Goal: Book appointment/travel/reservation

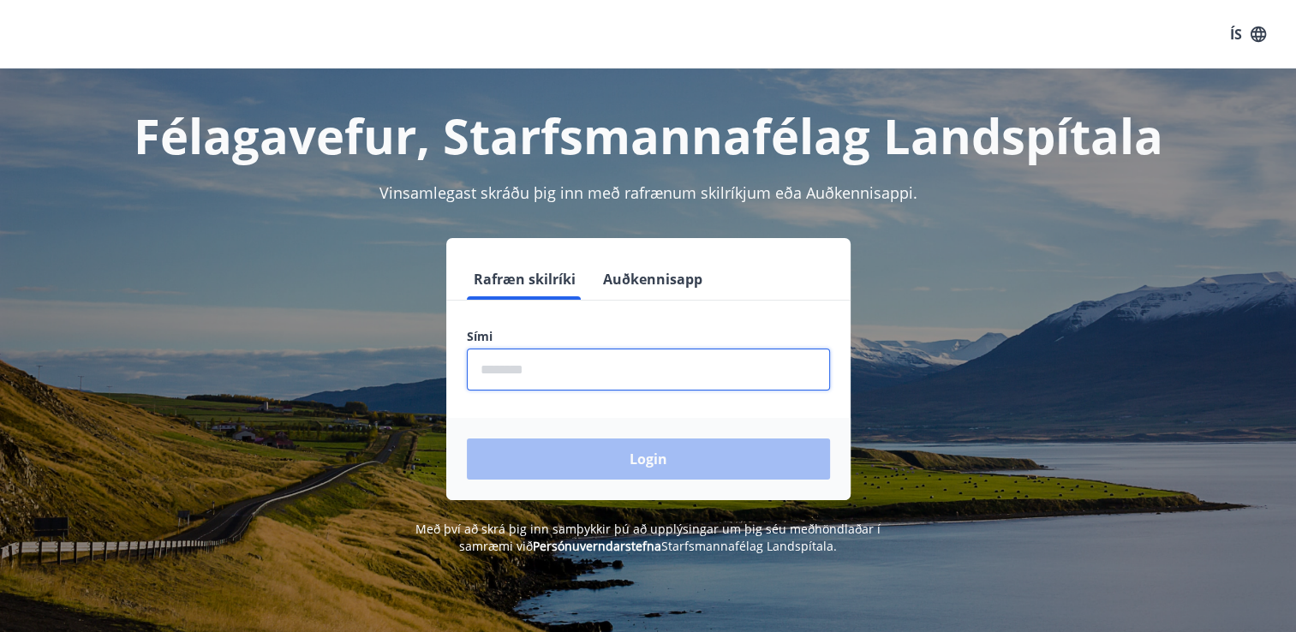
click at [536, 373] on input "phone" at bounding box center [648, 370] width 363 height 42
type input "********"
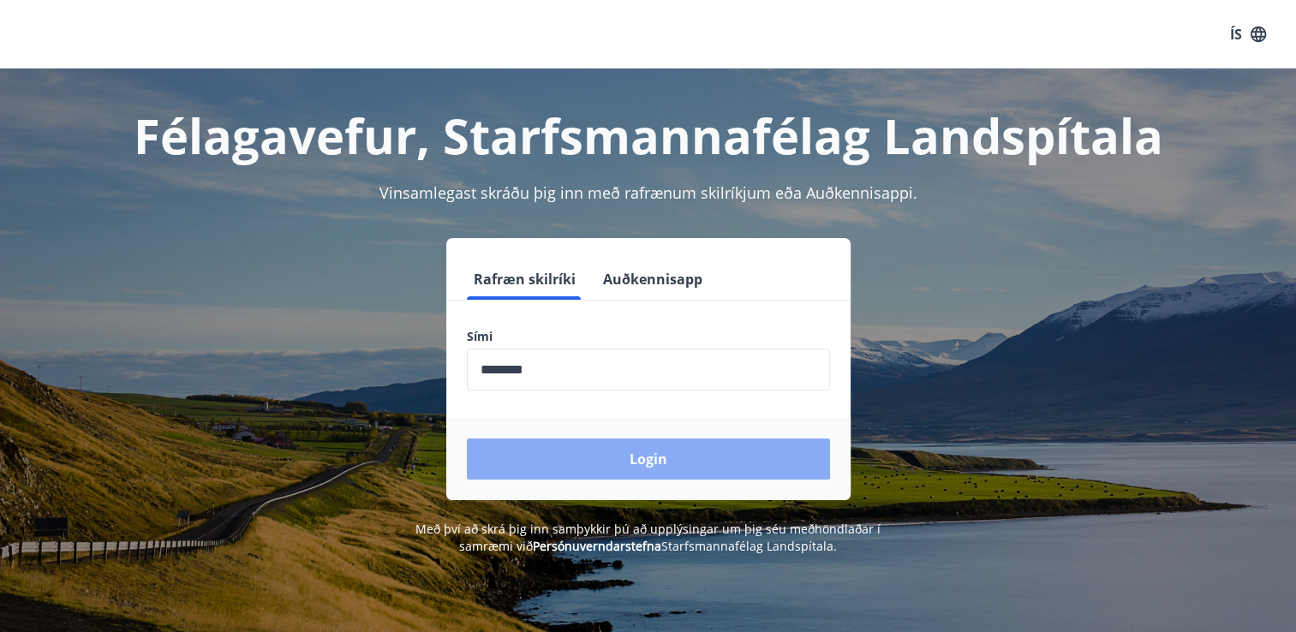
click at [574, 474] on button "Login" at bounding box center [648, 459] width 363 height 41
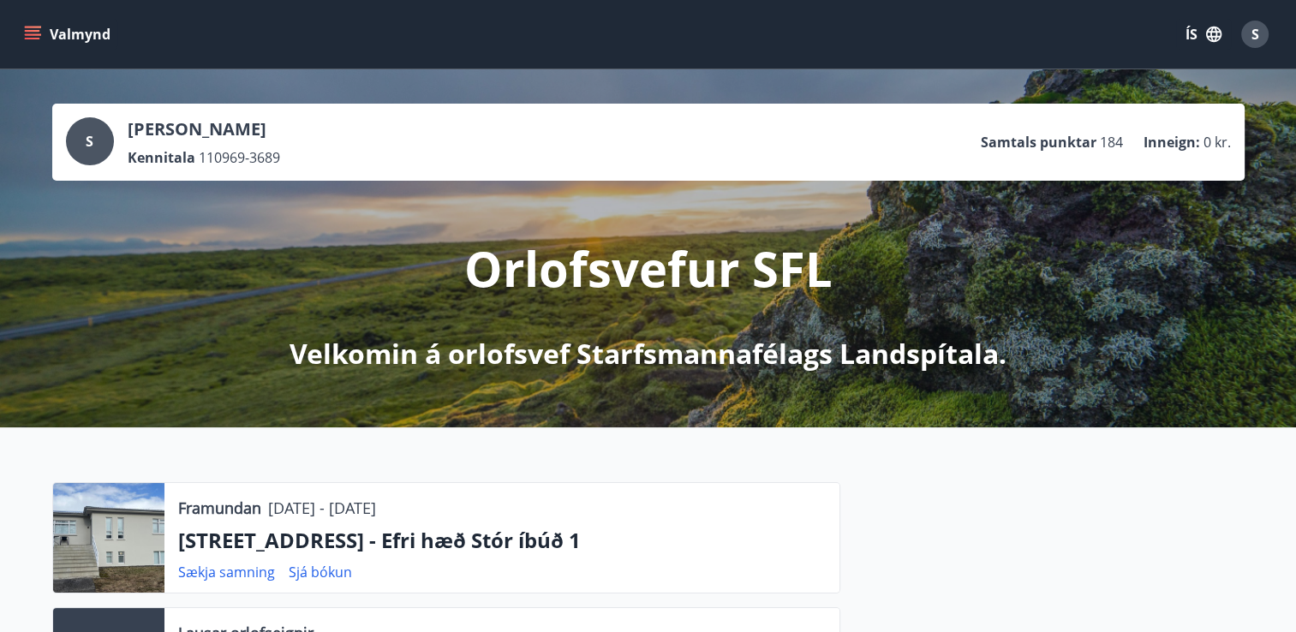
click at [33, 29] on icon "menu" at bounding box center [32, 34] width 17 height 17
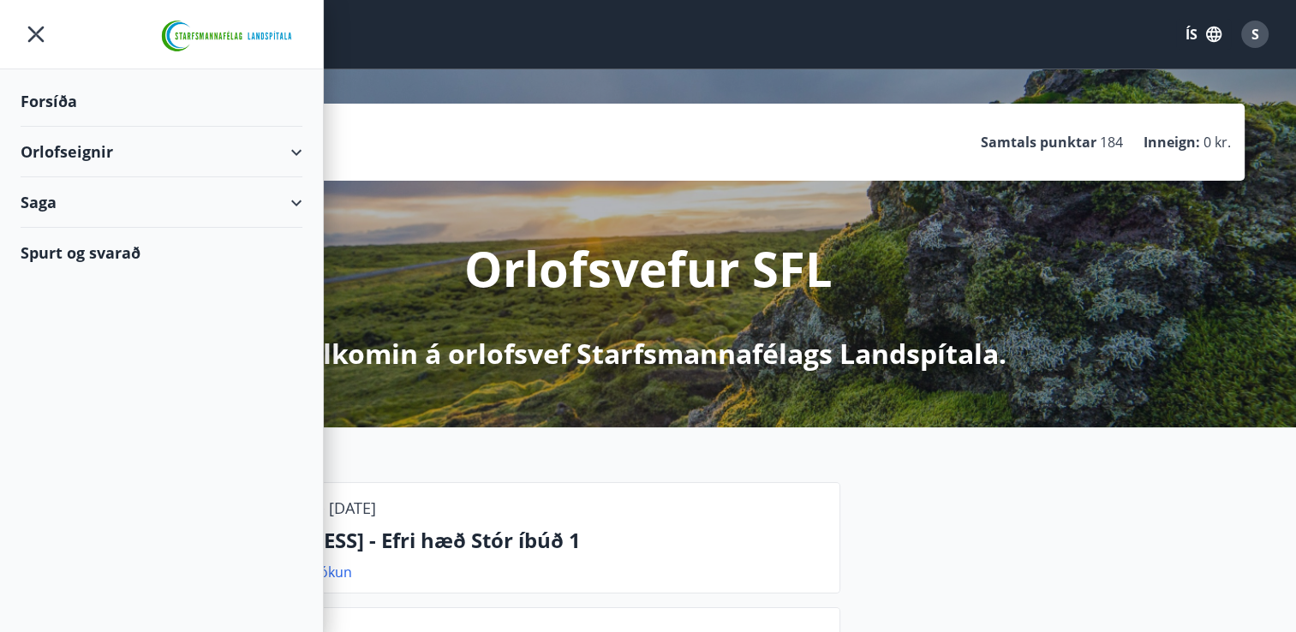
click at [57, 146] on div "Orlofseignir" at bounding box center [162, 152] width 282 height 51
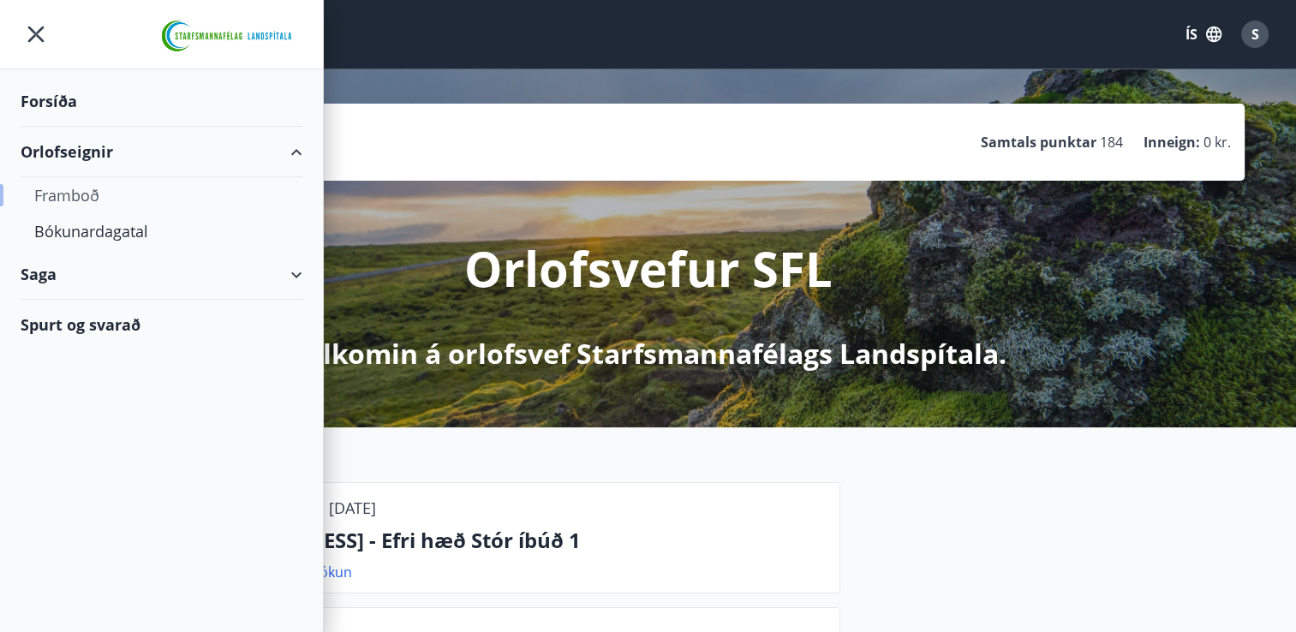
click at [66, 190] on div "Framboð" at bounding box center [161, 195] width 254 height 36
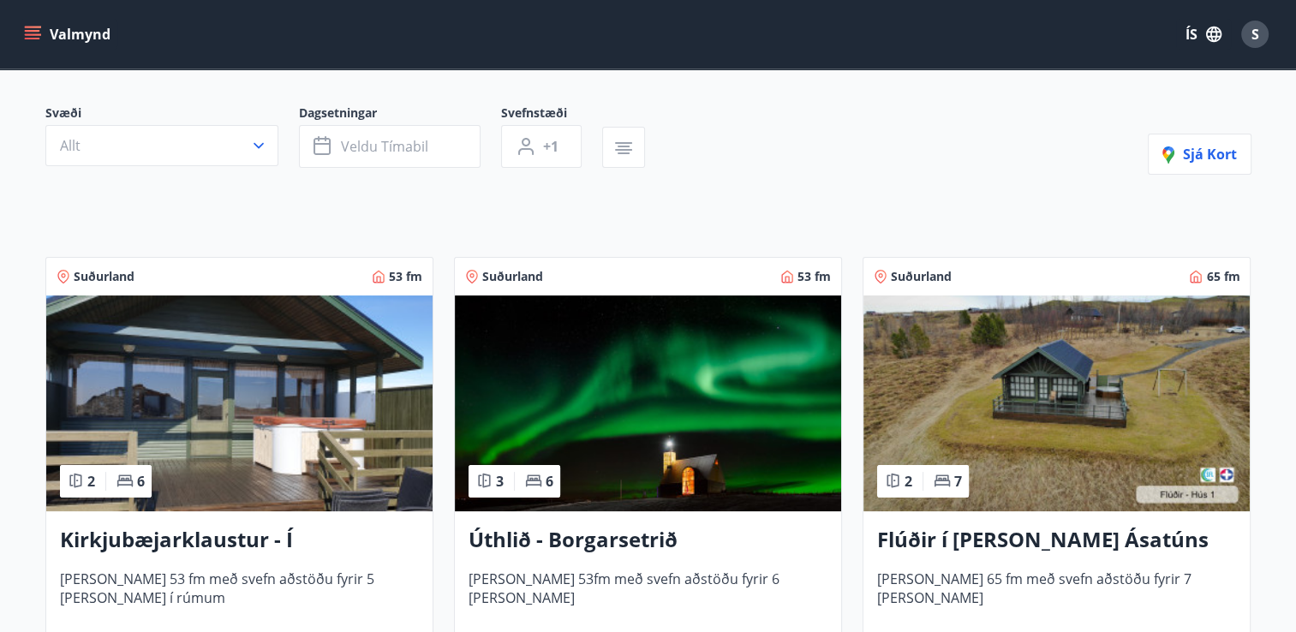
scroll to position [113, 0]
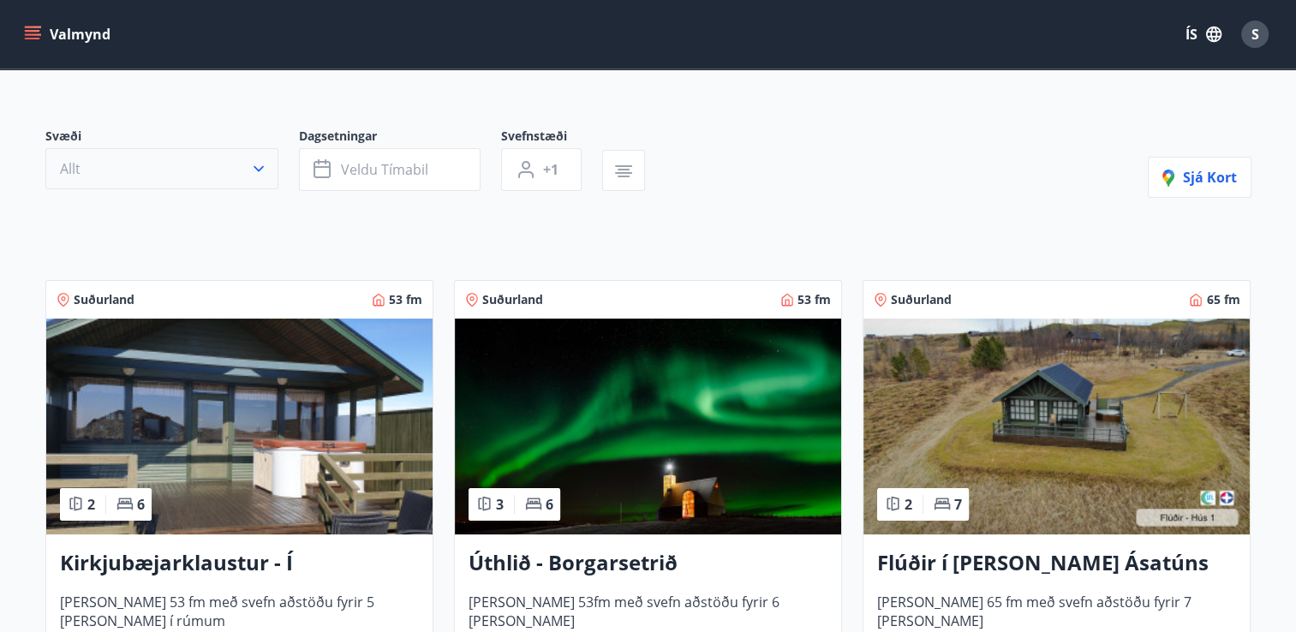
click at [266, 170] on icon "button" at bounding box center [258, 168] width 17 height 17
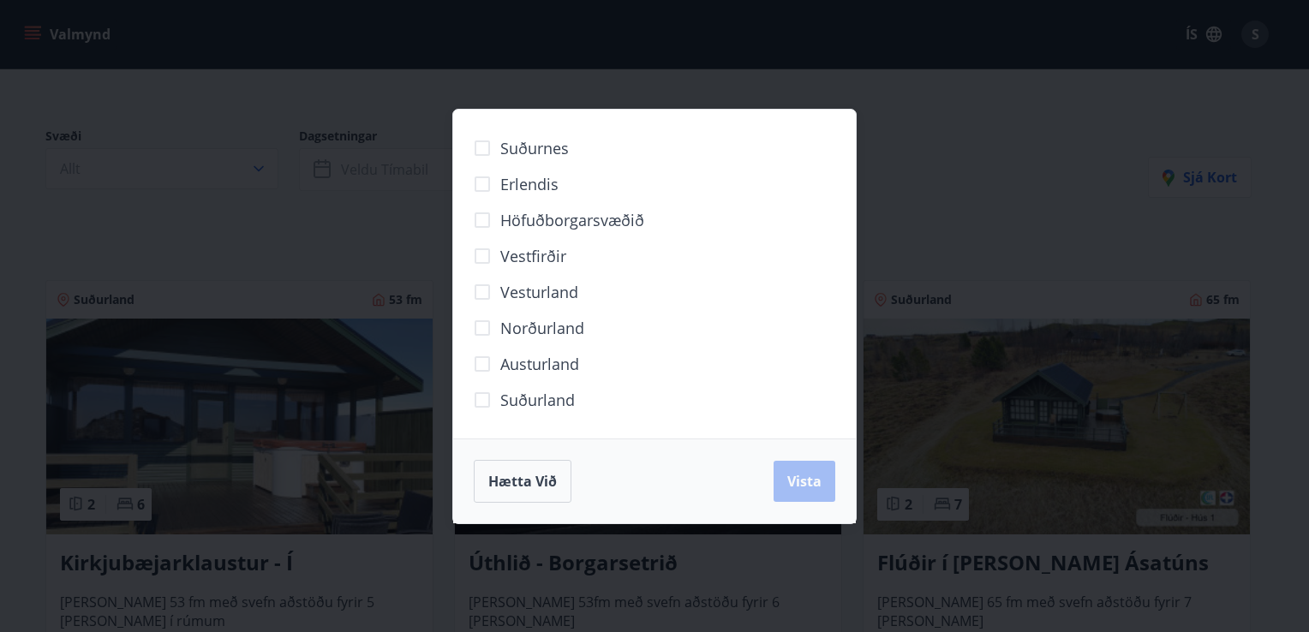
click at [517, 333] on span "Norðurland" at bounding box center [542, 328] width 84 height 22
click at [789, 486] on span "Vista" at bounding box center [804, 481] width 34 height 19
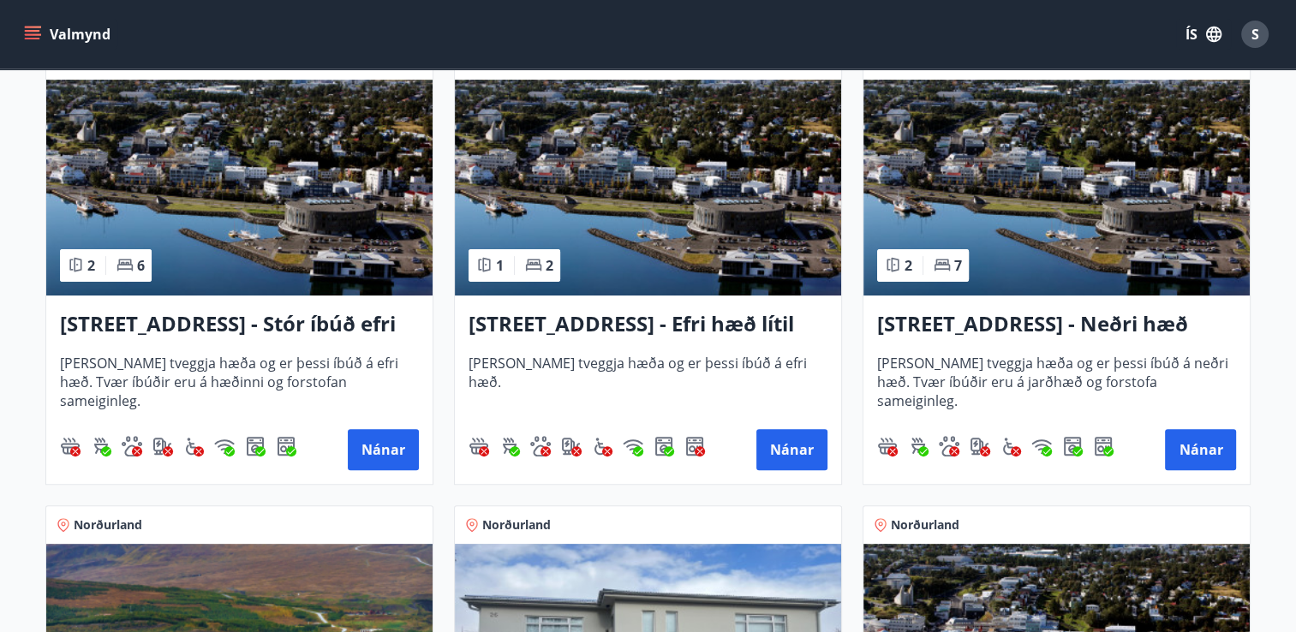
scroll to position [359, 0]
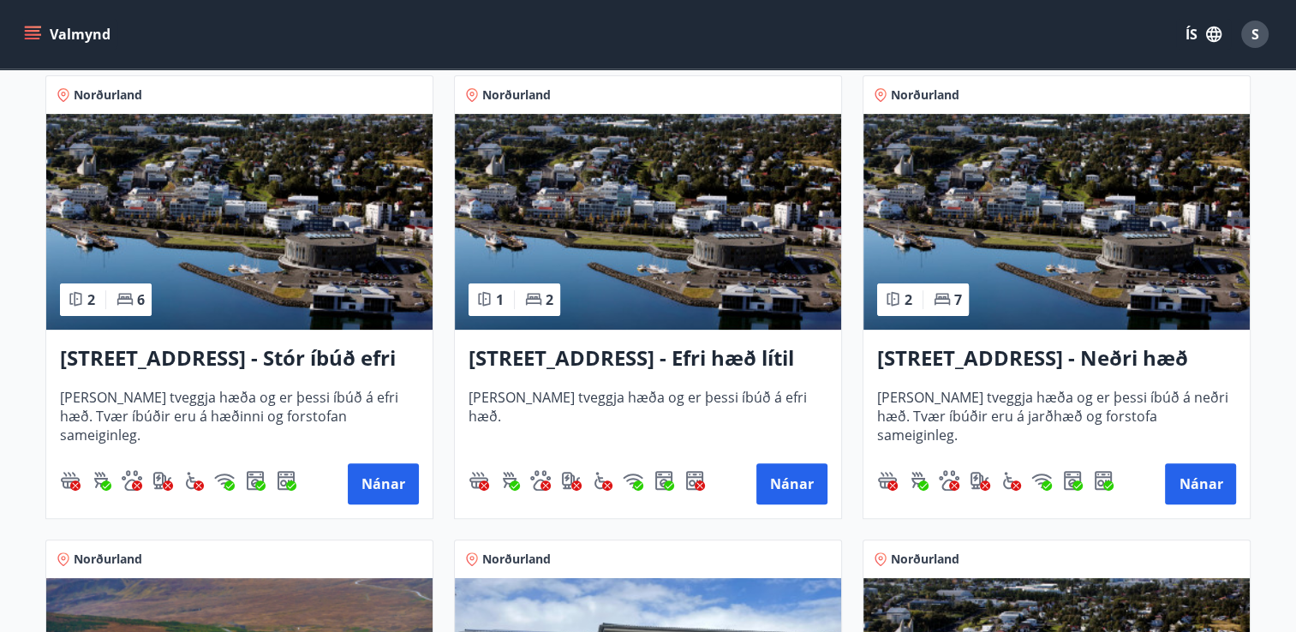
click at [34, 27] on icon "menu" at bounding box center [34, 28] width 19 height 2
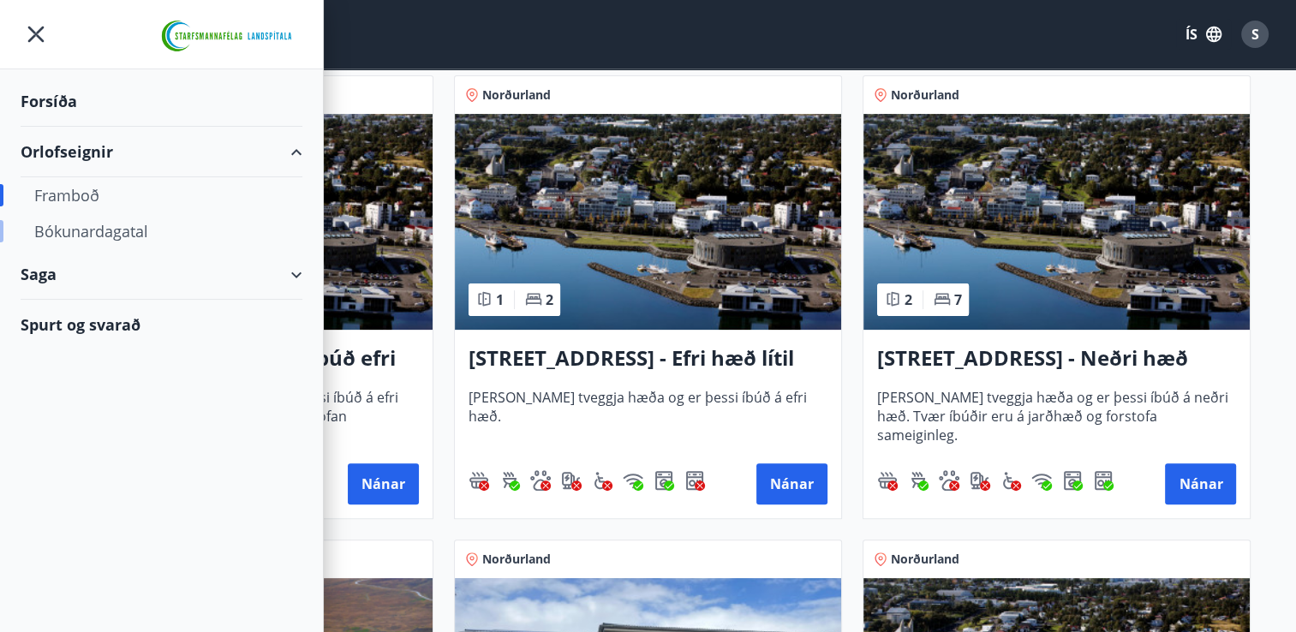
click at [98, 224] on div "Bókunardagatal" at bounding box center [161, 231] width 254 height 36
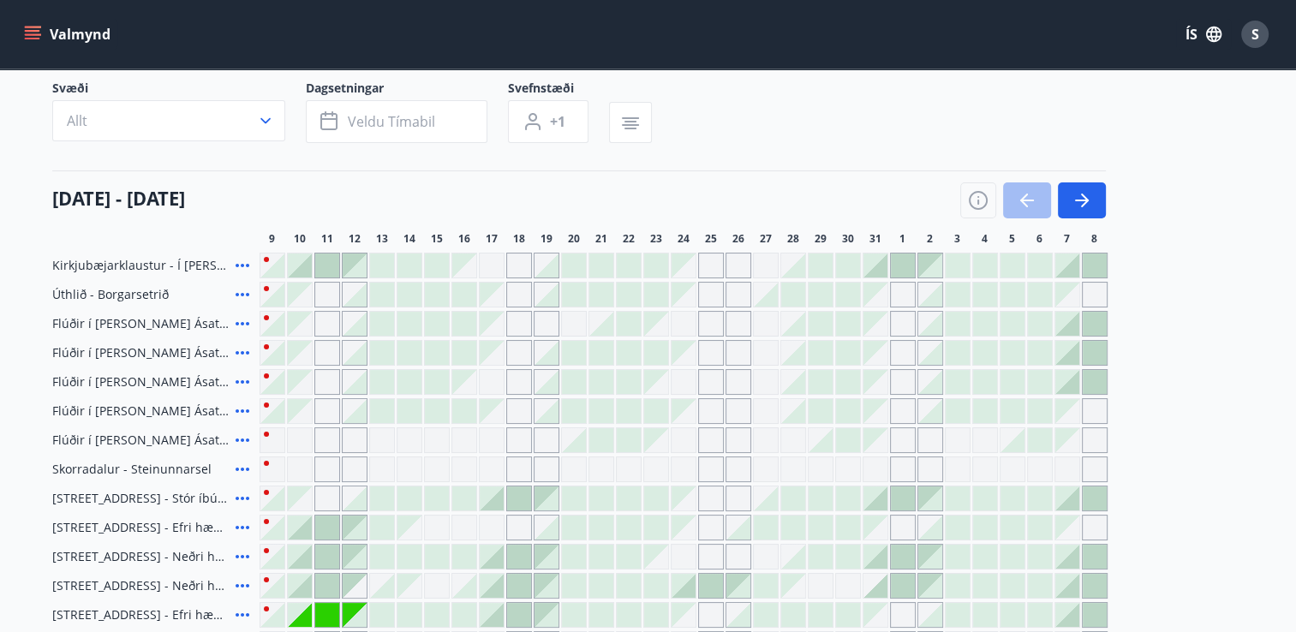
scroll to position [359, 0]
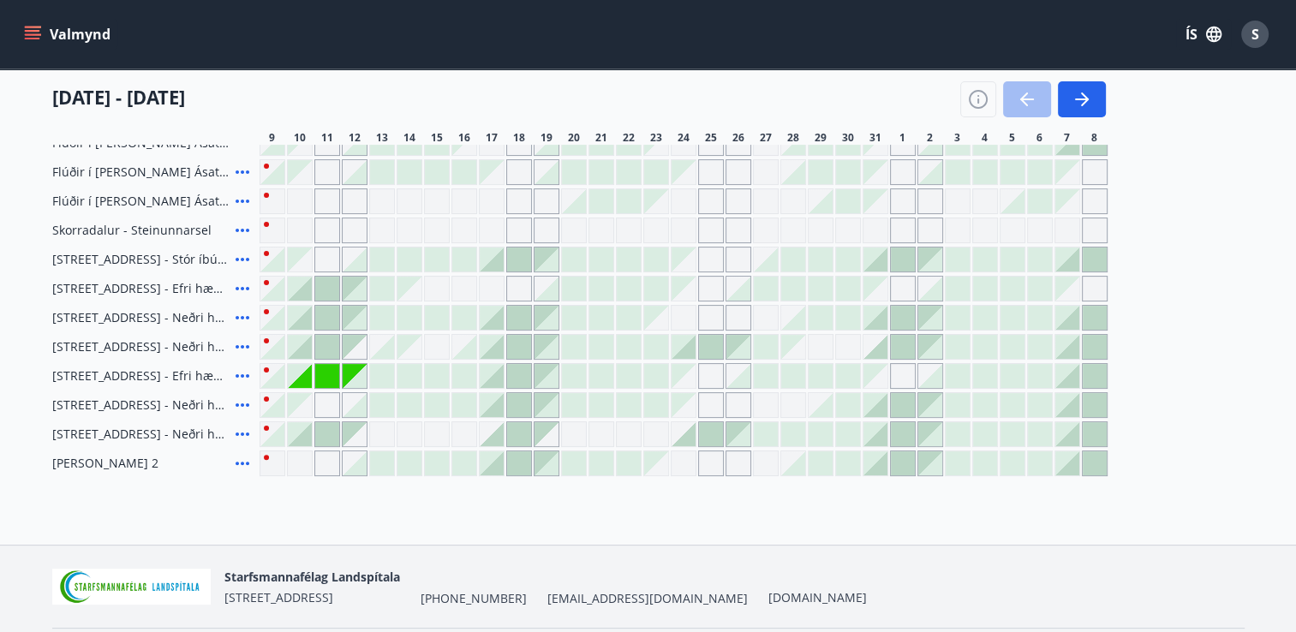
click at [37, 28] on icon "menu" at bounding box center [32, 34] width 17 height 17
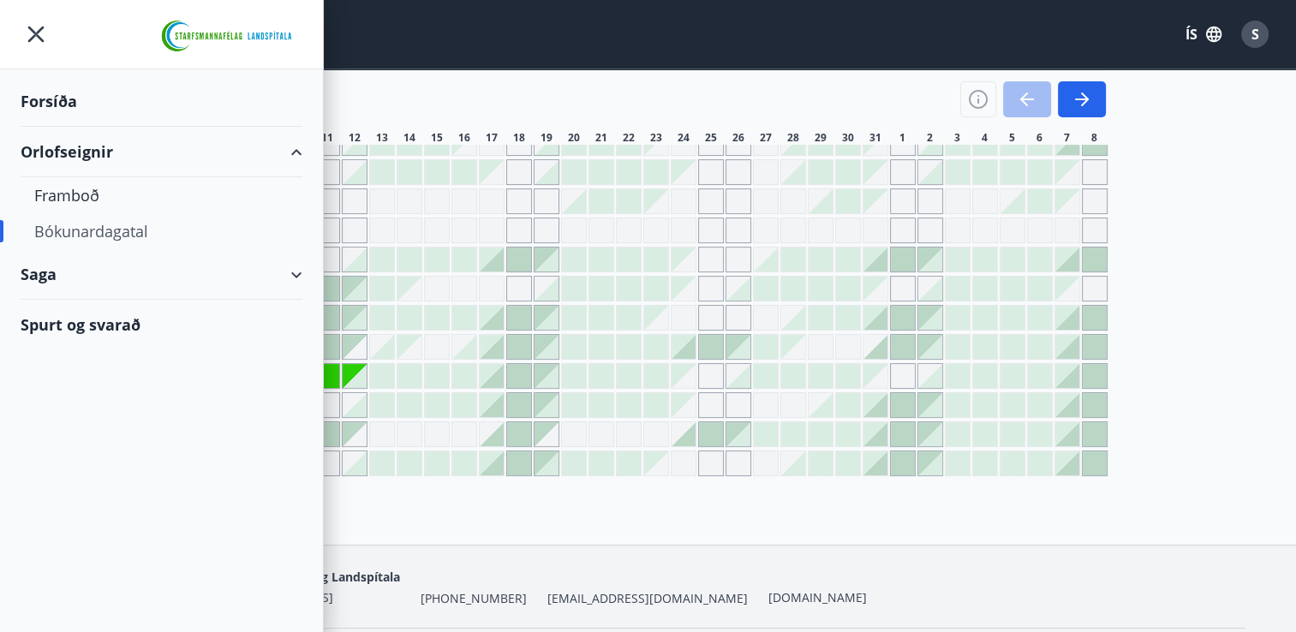
click at [69, 98] on div "Forsíða" at bounding box center [162, 101] width 282 height 51
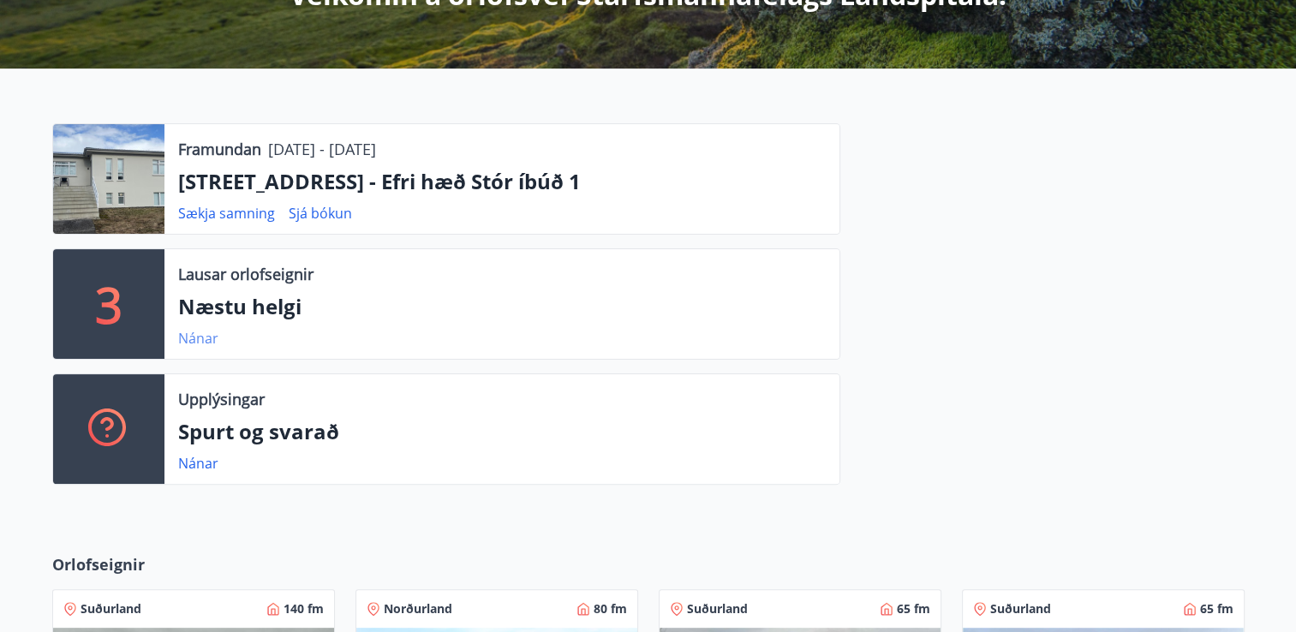
click at [191, 339] on link "Nánar" at bounding box center [198, 338] width 40 height 19
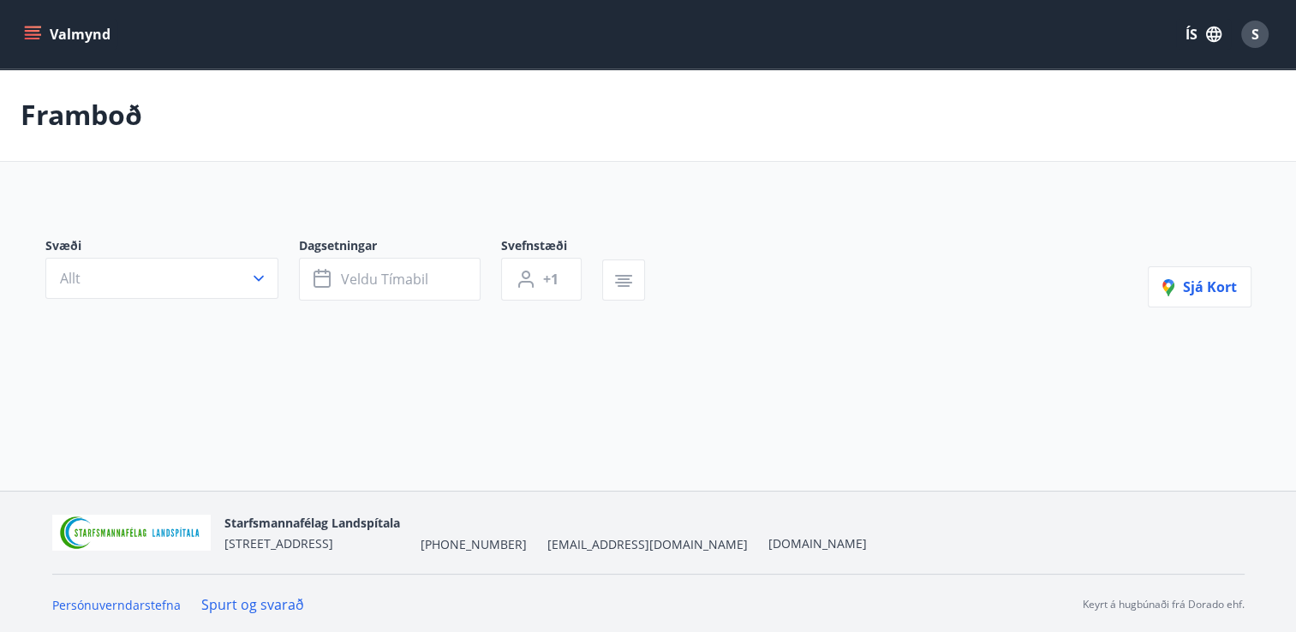
type input "*"
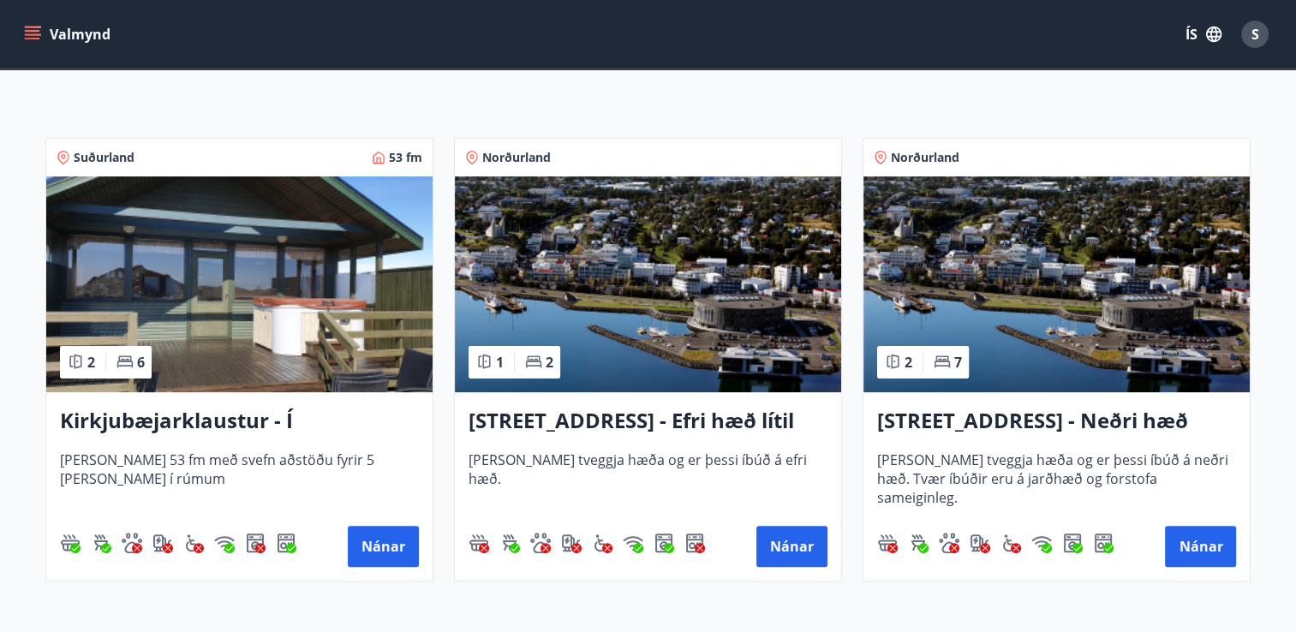
scroll to position [343, 0]
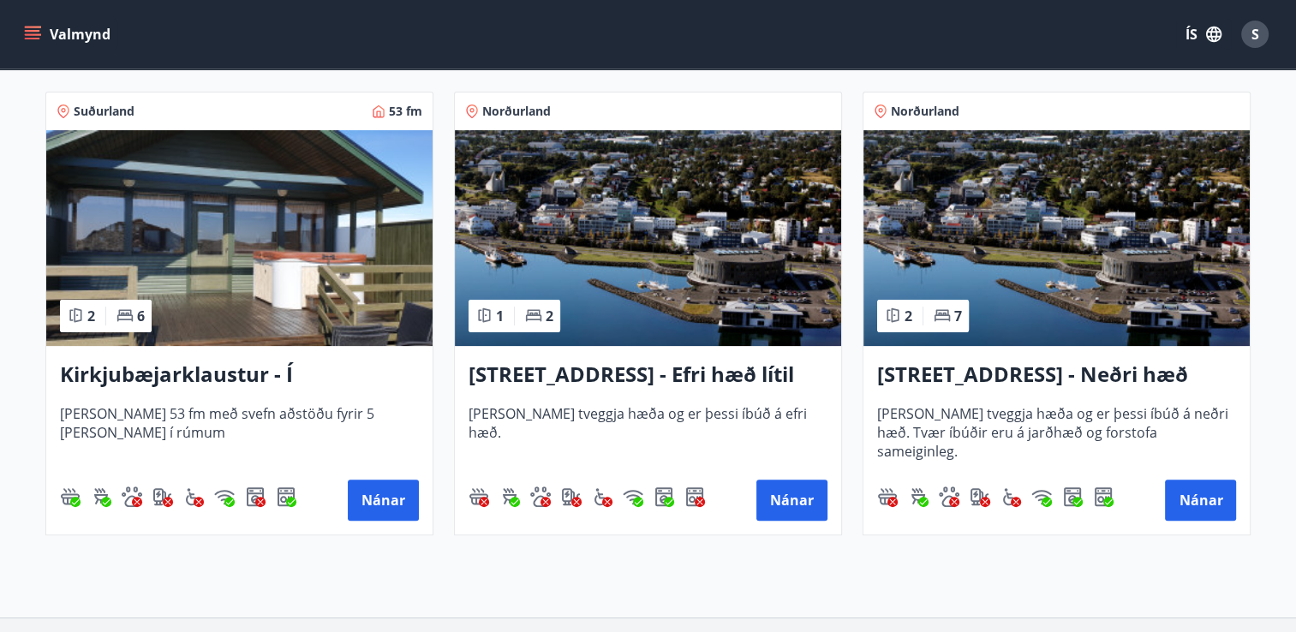
click at [37, 33] on icon "menu" at bounding box center [34, 34] width 19 height 2
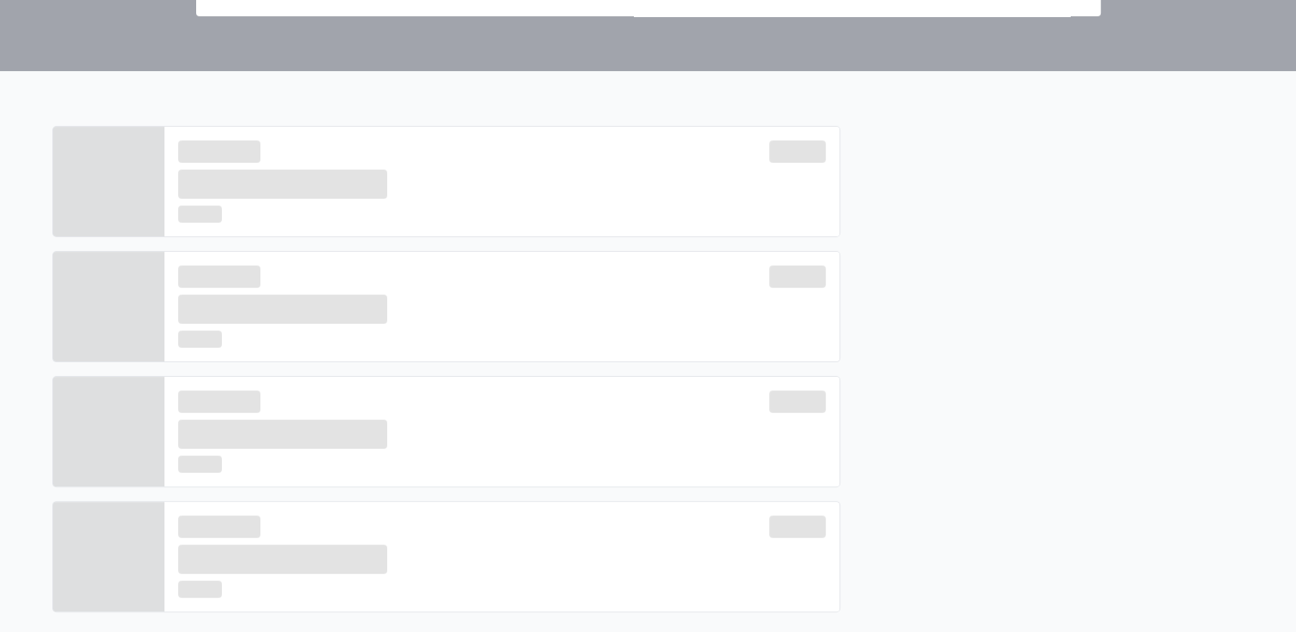
scroll to position [359, 0]
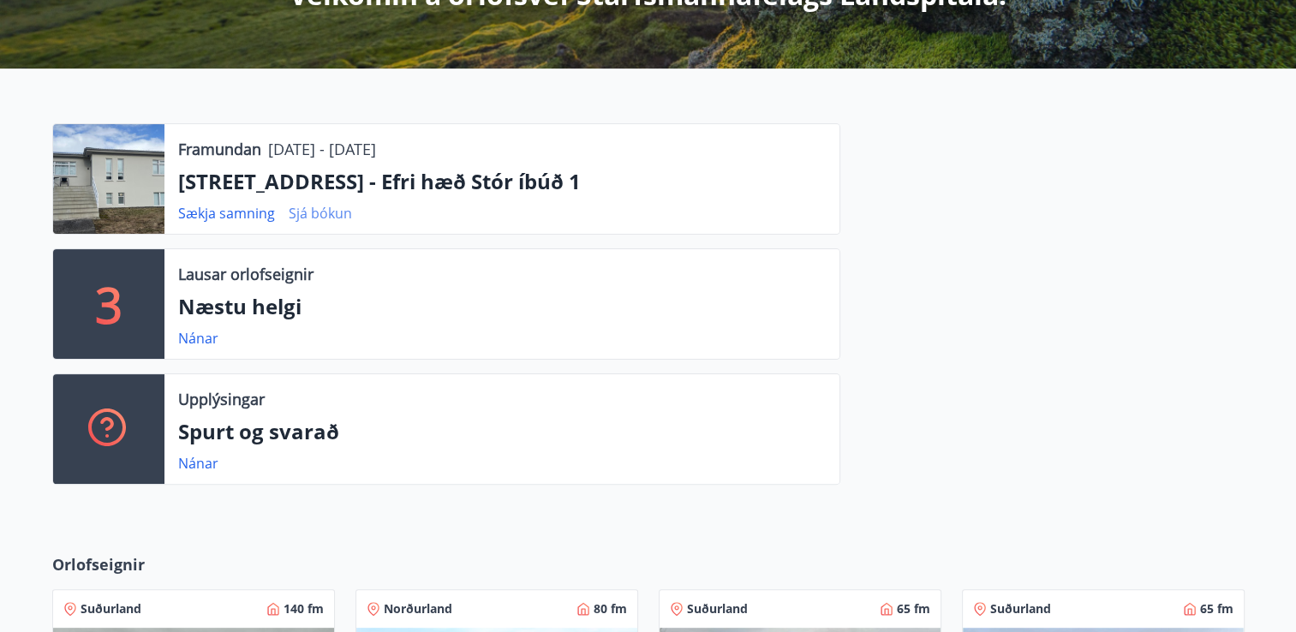
click at [331, 218] on link "Sjá bókun" at bounding box center [320, 213] width 63 height 19
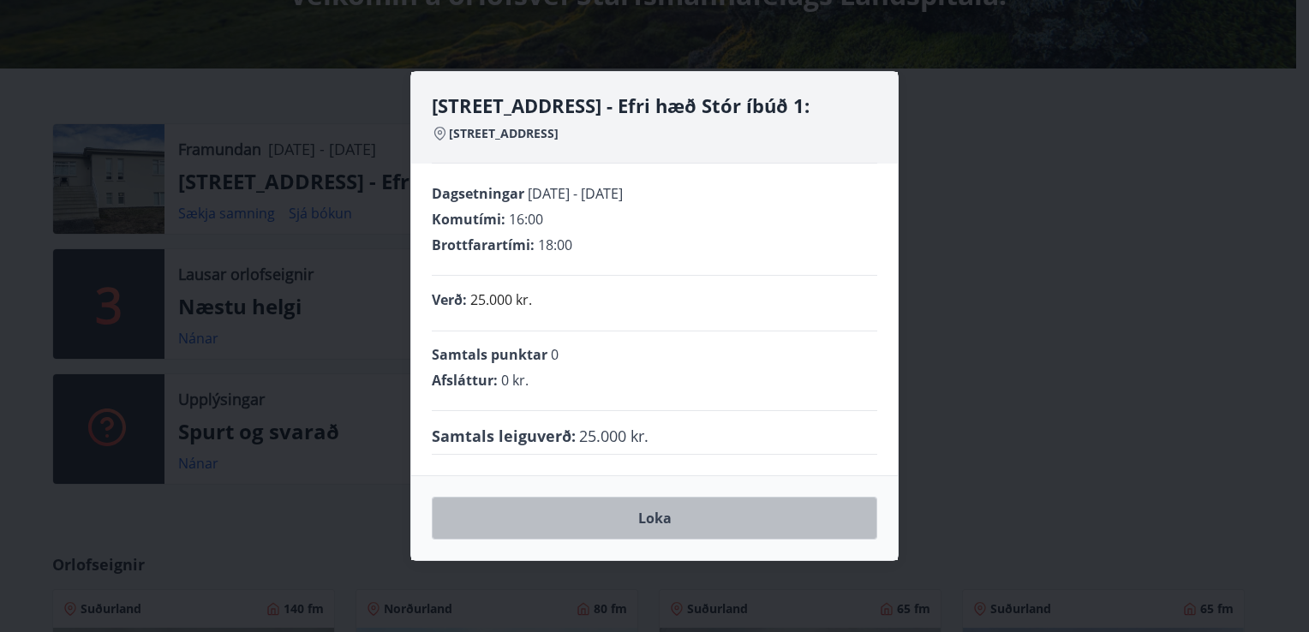
click at [643, 516] on button "Loka" at bounding box center [654, 518] width 445 height 43
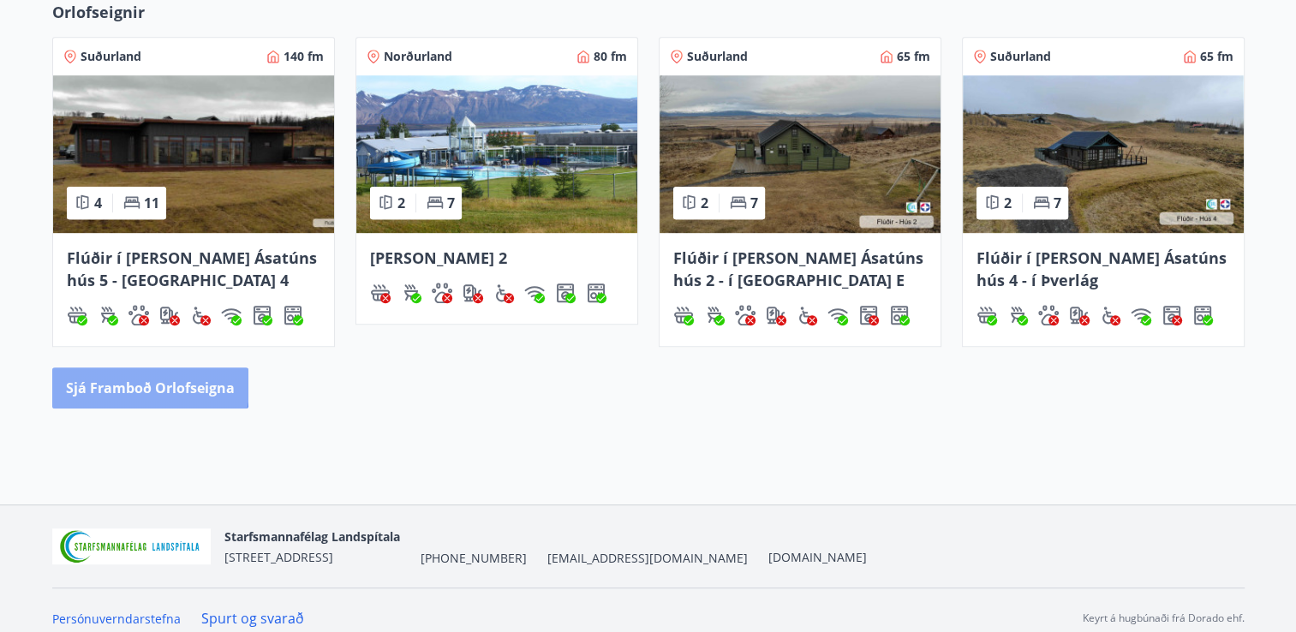
click at [89, 372] on button "Sjá framboð orlofseigna" at bounding box center [150, 387] width 196 height 41
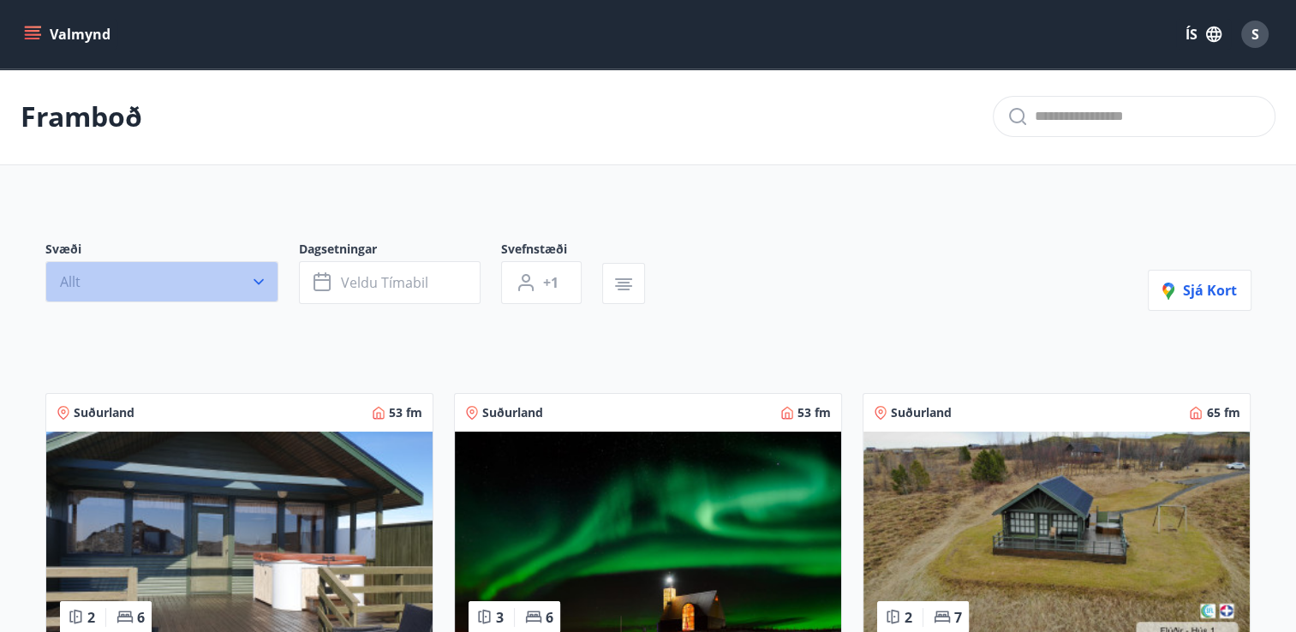
click at [260, 281] on icon "button" at bounding box center [259, 282] width 10 height 6
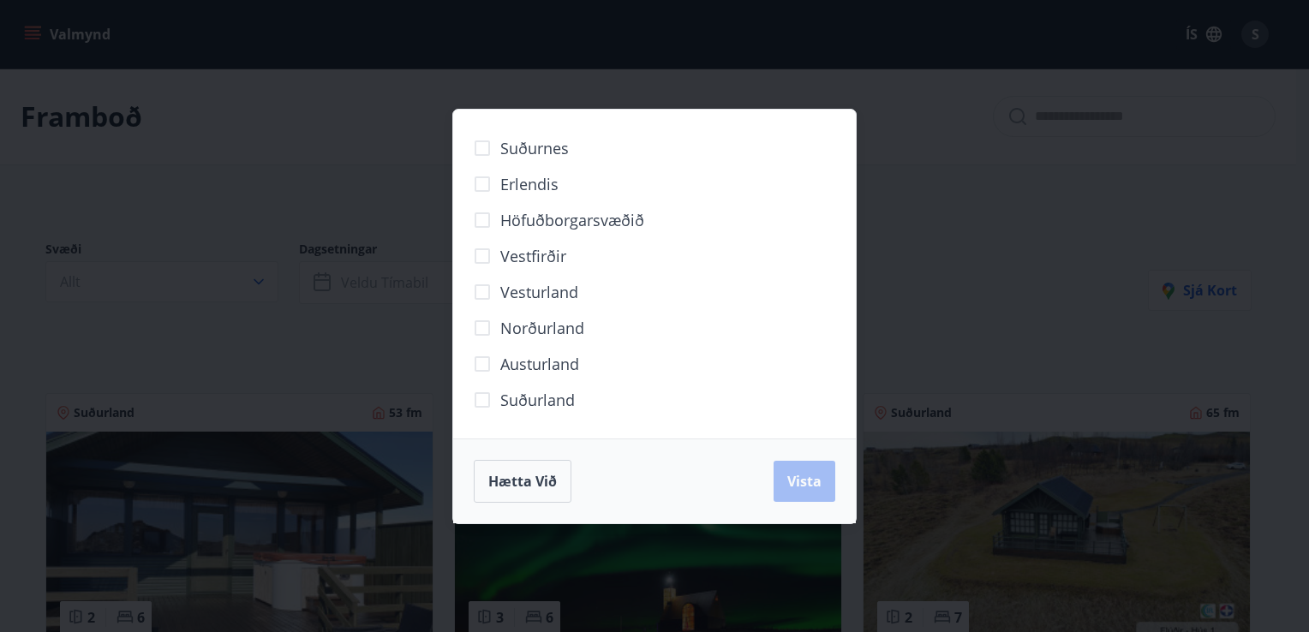
click at [510, 323] on span "Norðurland" at bounding box center [542, 328] width 84 height 22
click at [811, 480] on span "Vista" at bounding box center [804, 481] width 34 height 19
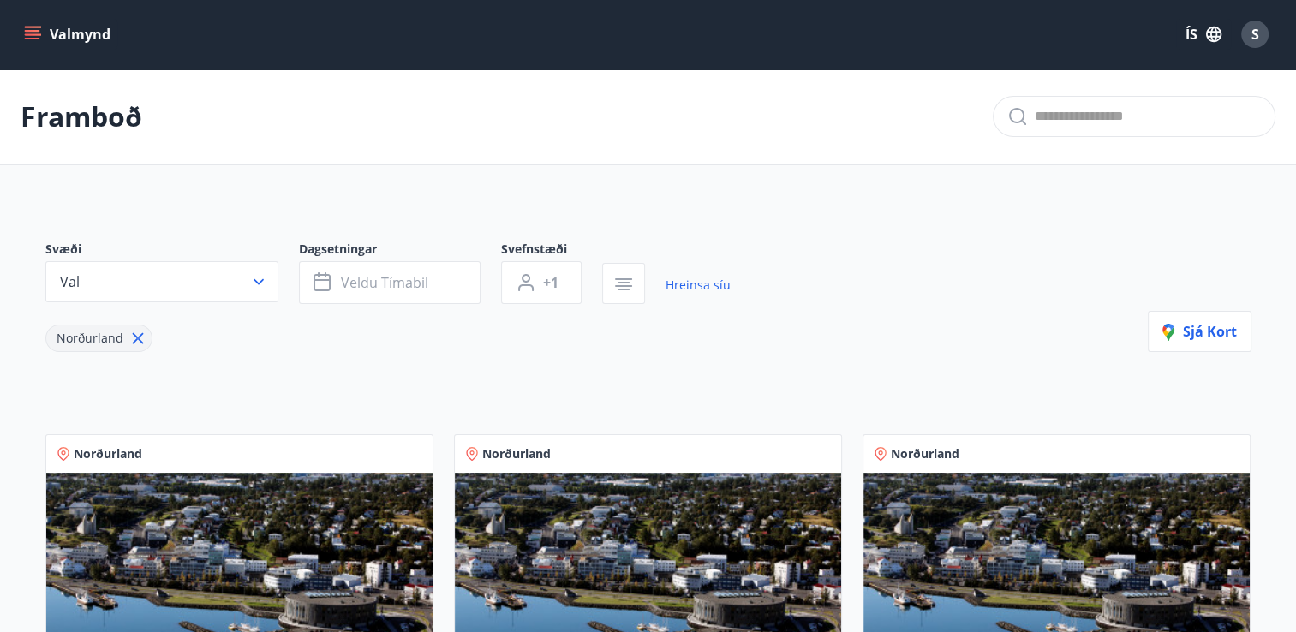
scroll to position [552, 0]
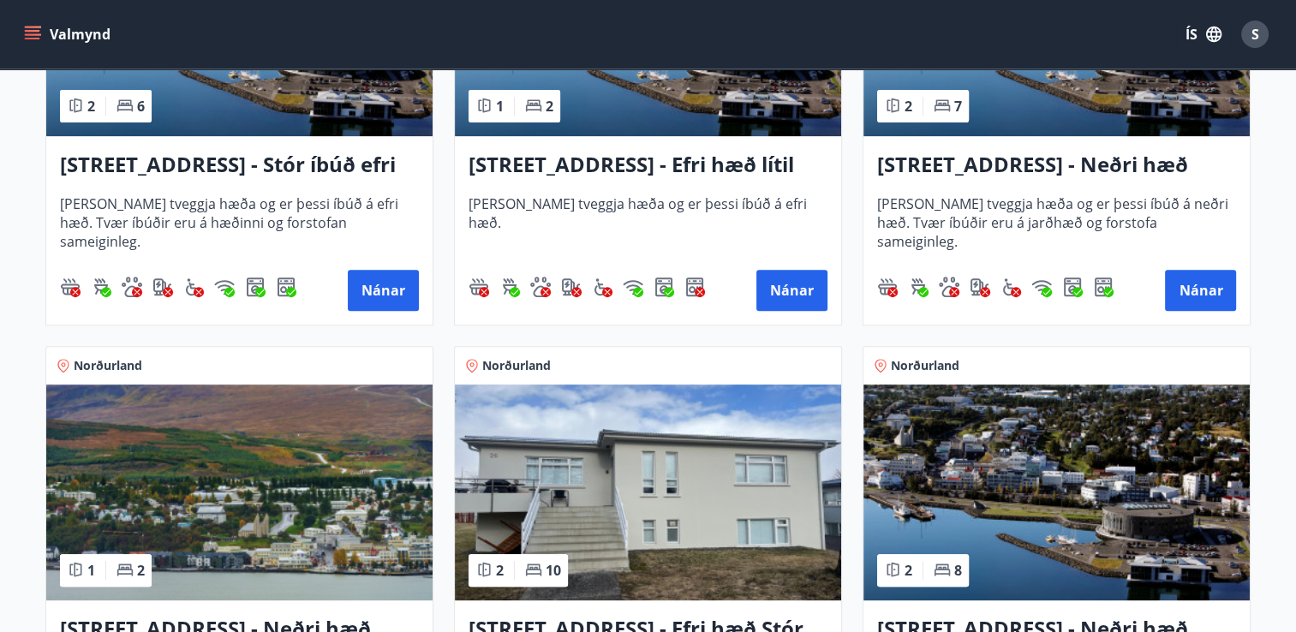
click at [661, 581] on img at bounding box center [648, 493] width 386 height 216
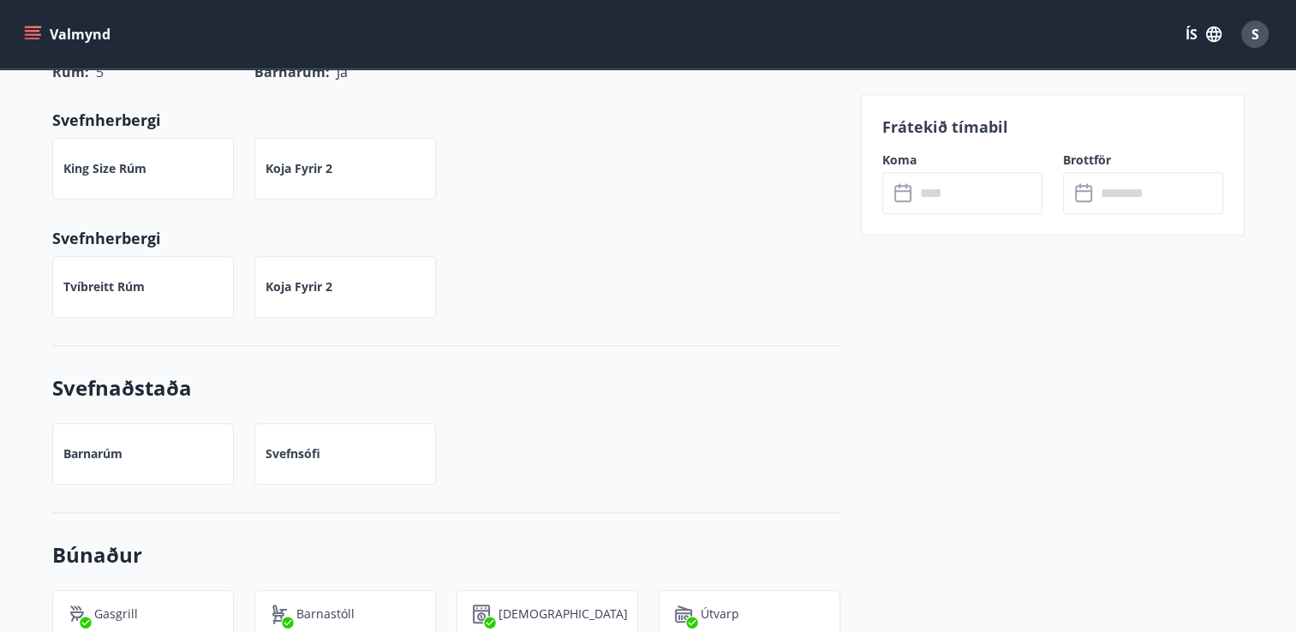
scroll to position [94, 0]
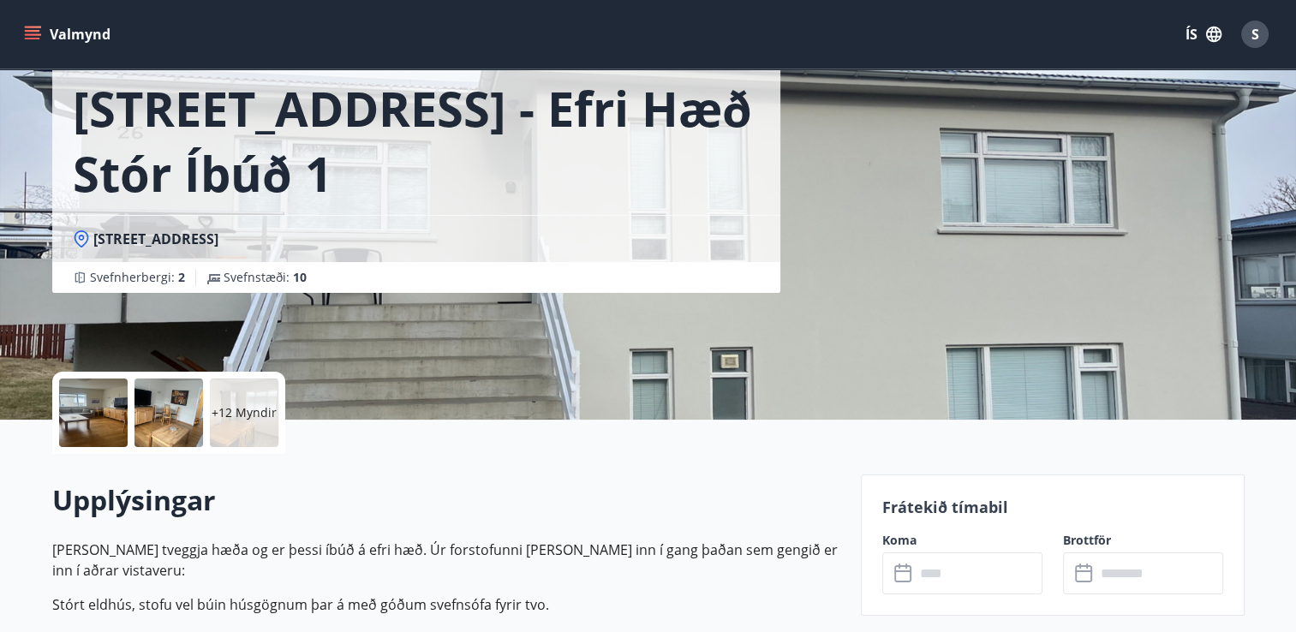
click at [39, 34] on icon "menu" at bounding box center [34, 34] width 19 height 2
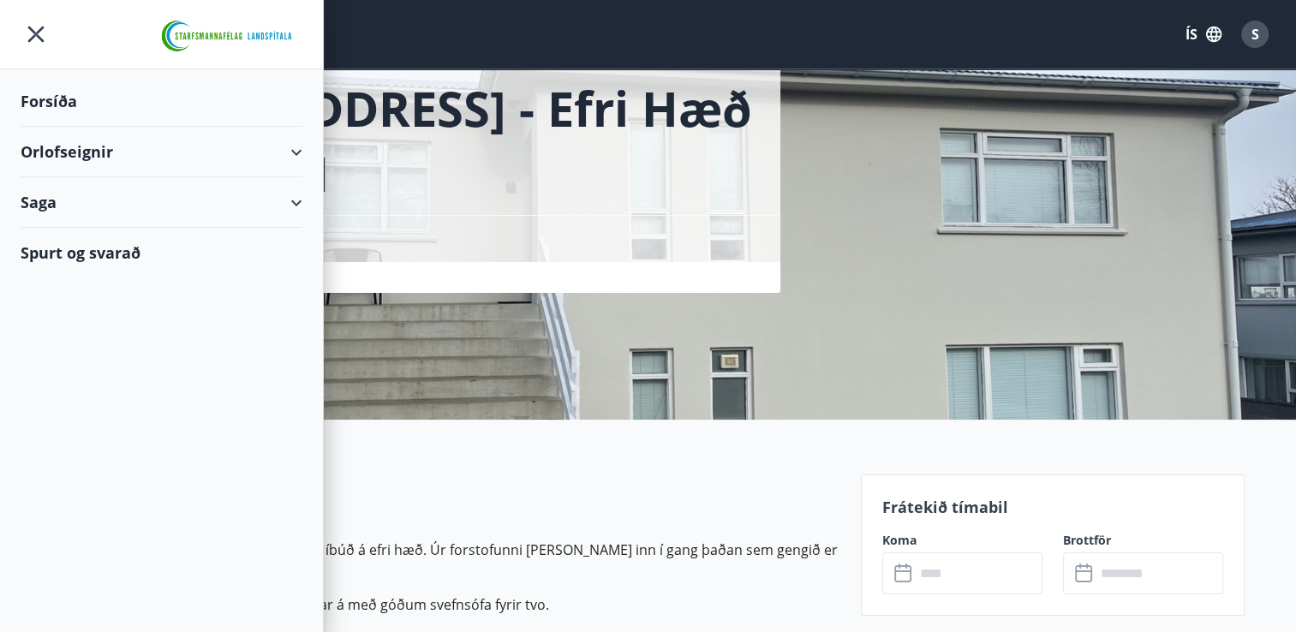
click at [45, 153] on div "Orlofseignir" at bounding box center [162, 152] width 282 height 51
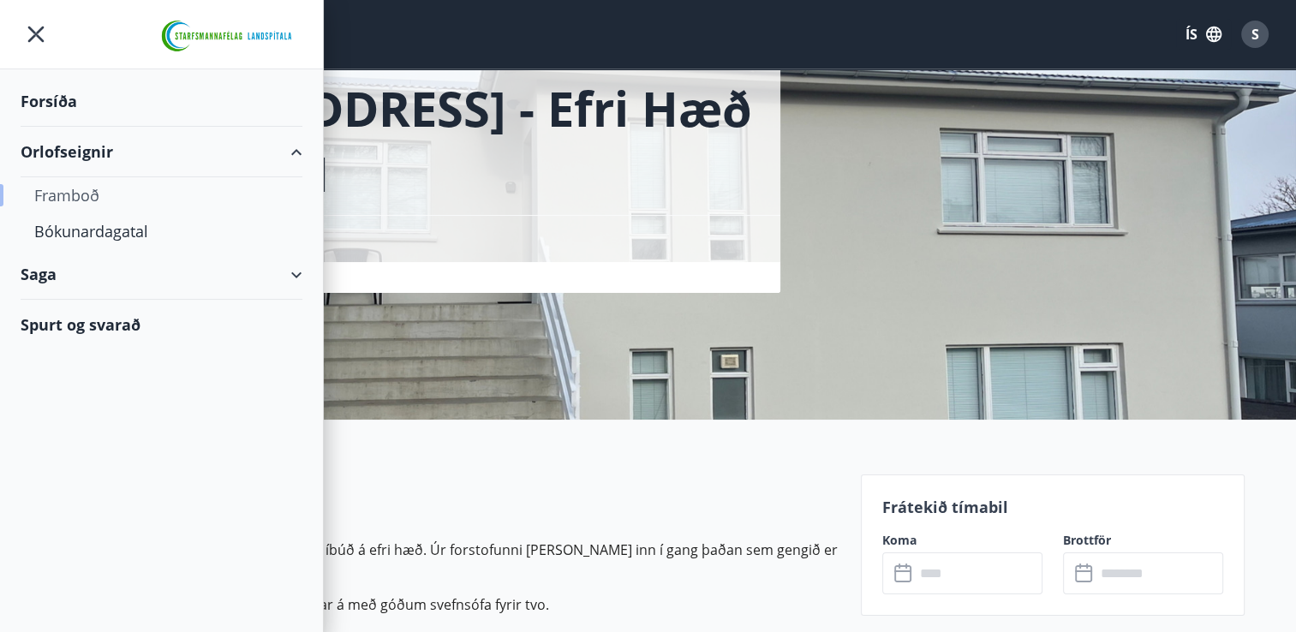
click at [66, 188] on div "Framboð" at bounding box center [161, 195] width 254 height 36
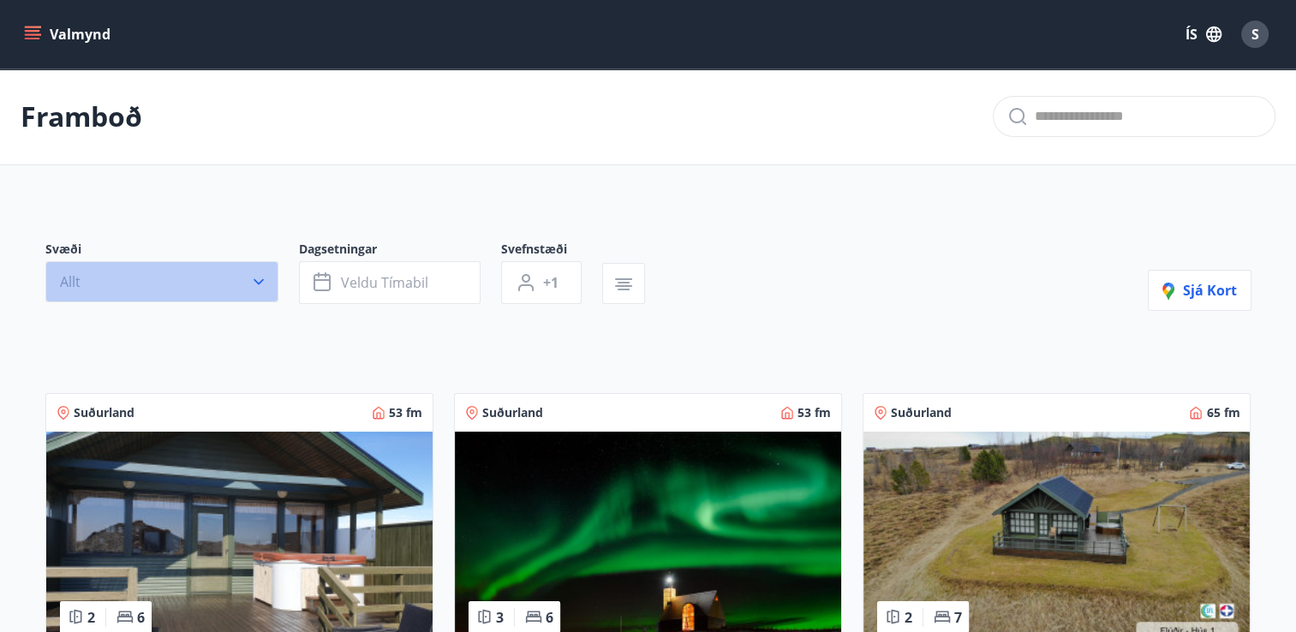
click at [267, 282] on button "Allt" at bounding box center [161, 281] width 233 height 41
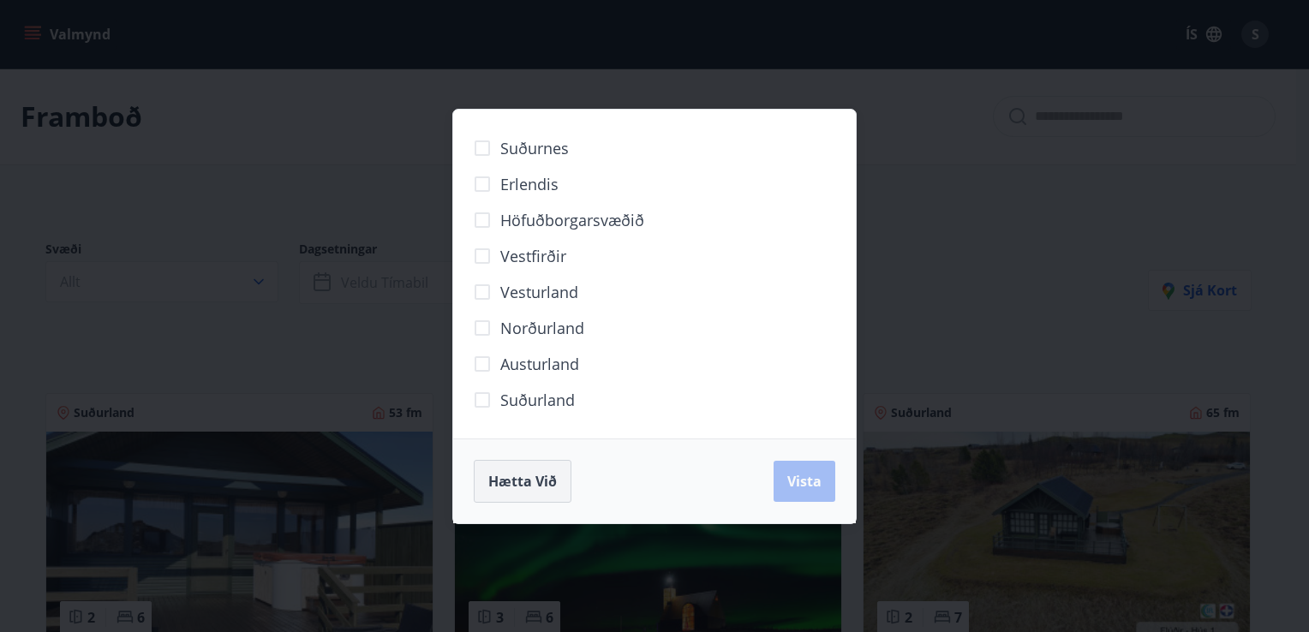
click at [521, 477] on span "Hætta við" at bounding box center [522, 481] width 69 height 19
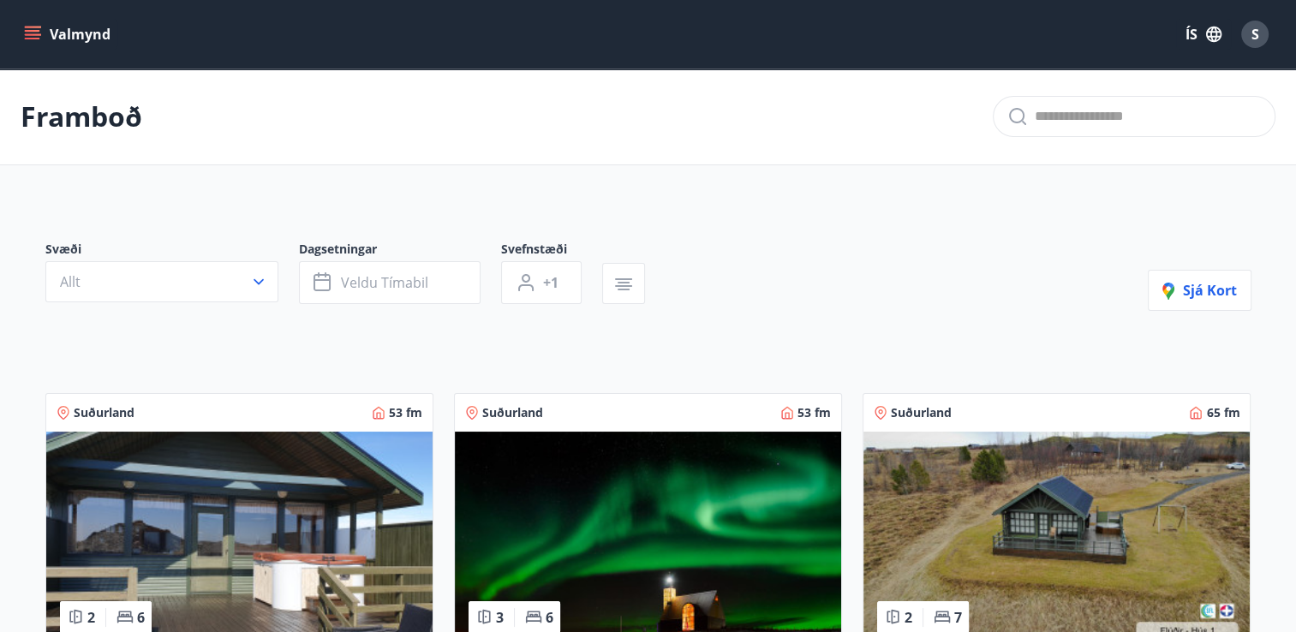
click at [28, 25] on button "Valmynd" at bounding box center [69, 34] width 97 height 31
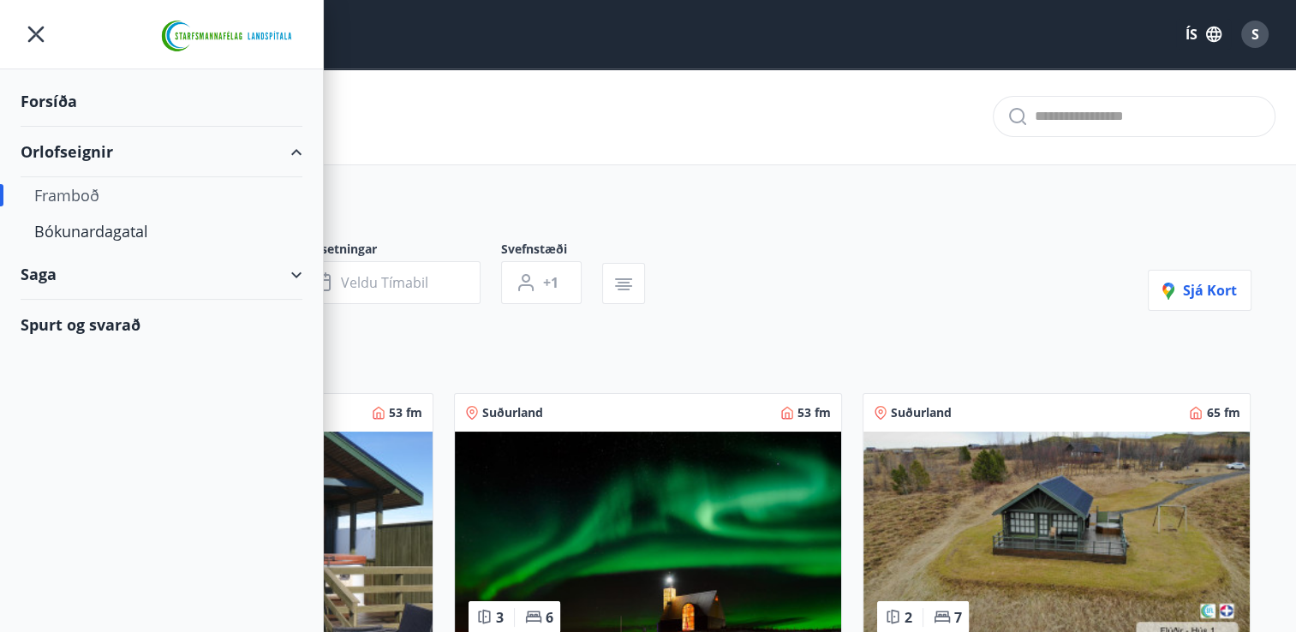
click at [65, 99] on div "Forsíða" at bounding box center [162, 101] width 282 height 51
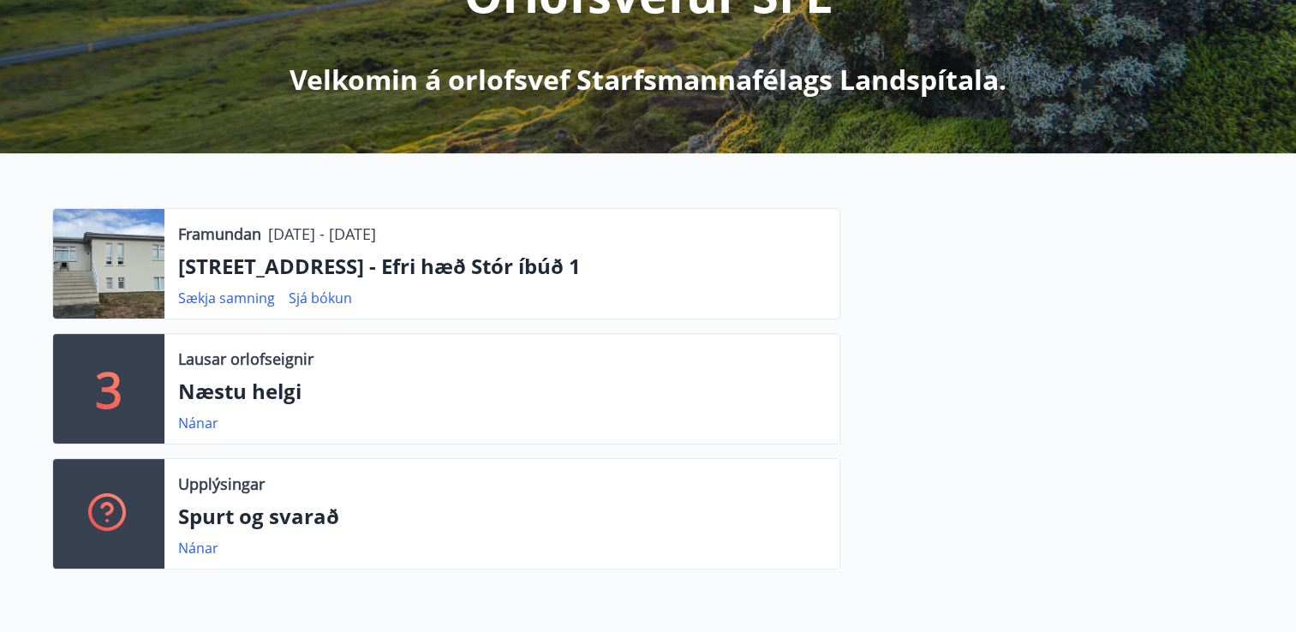
scroll to position [284, 0]
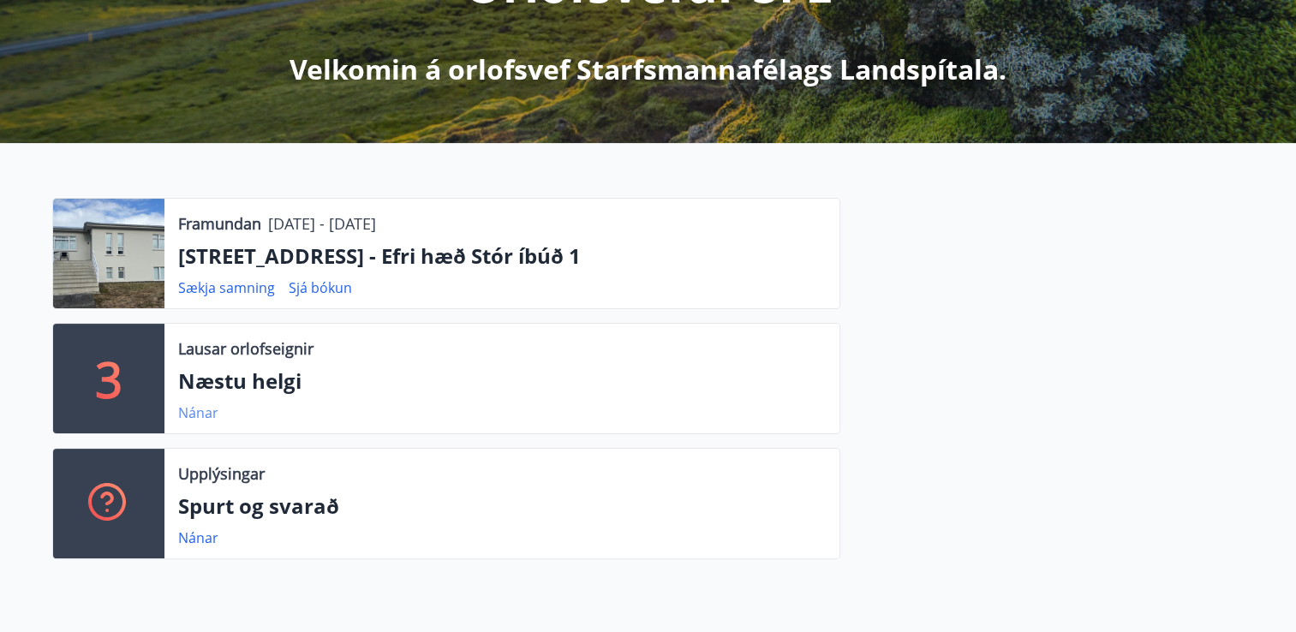
click at [185, 409] on link "Nánar" at bounding box center [198, 412] width 40 height 19
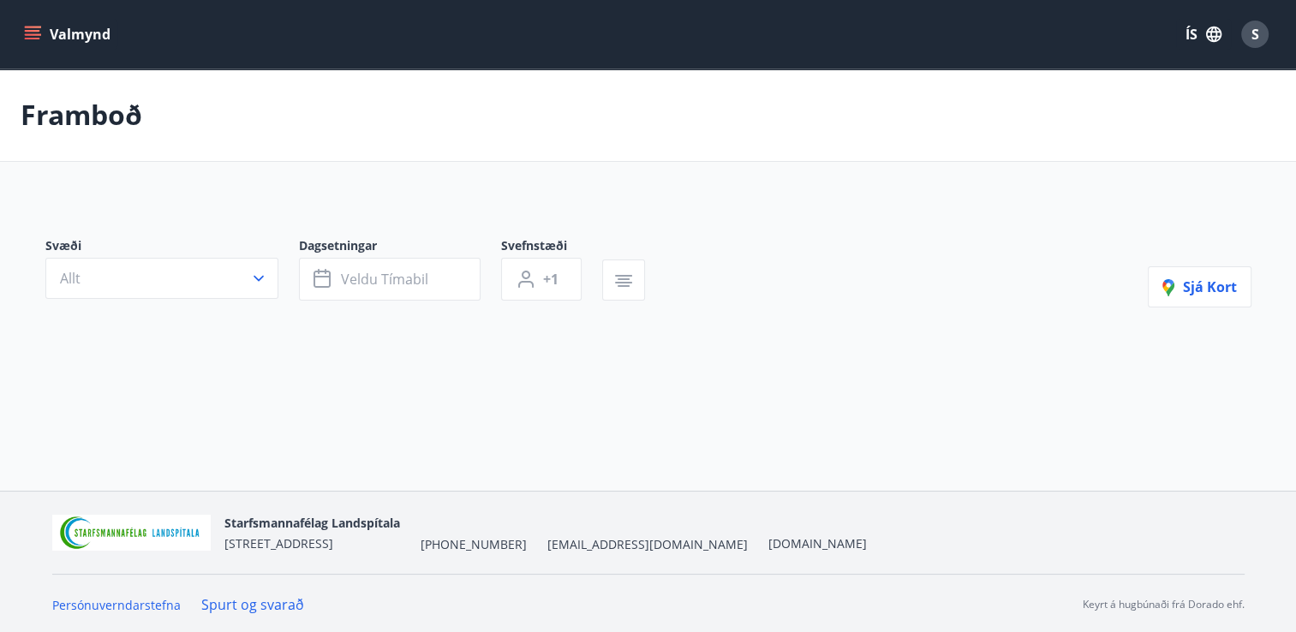
type input "*"
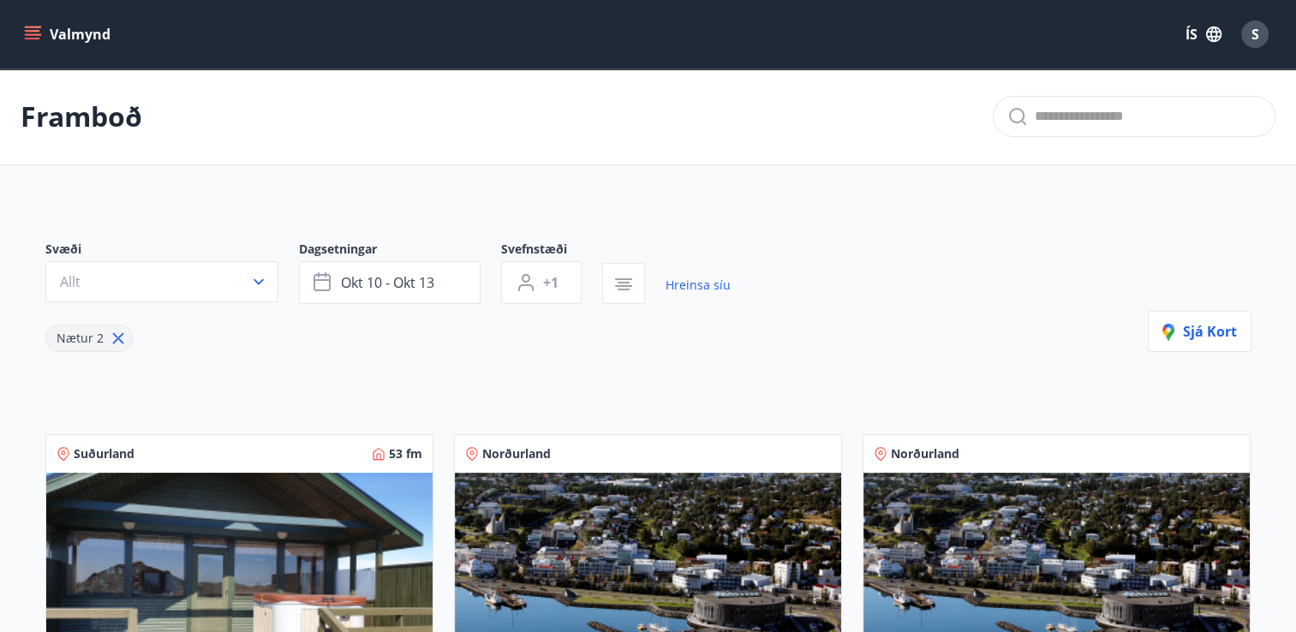
scroll to position [470, 0]
